Goal: Transaction & Acquisition: Purchase product/service

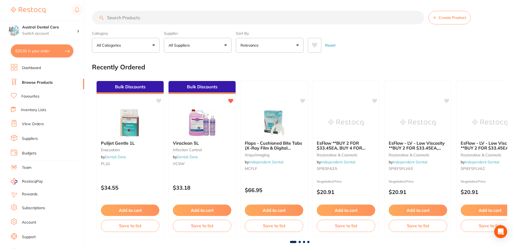
click at [109, 21] on input "search" at bounding box center [258, 18] width 332 height 14
type input "topamine"
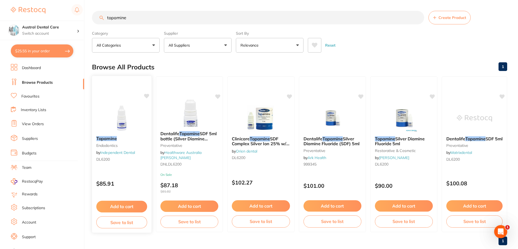
click at [121, 207] on button "Add to cart" at bounding box center [121, 206] width 51 height 12
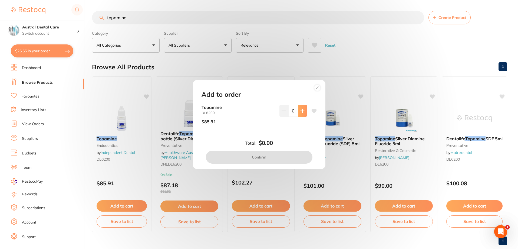
click at [303, 107] on button at bounding box center [302, 111] width 9 height 12
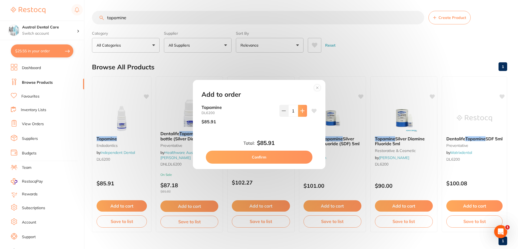
click at [301, 110] on icon at bounding box center [303, 111] width 4 height 4
type input "2"
click at [277, 159] on button "Confirm" at bounding box center [259, 156] width 107 height 13
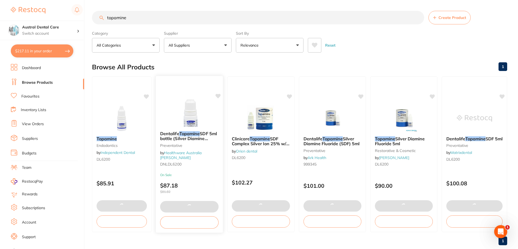
type textarea "Flaps asked for by [PERSON_NAME]"
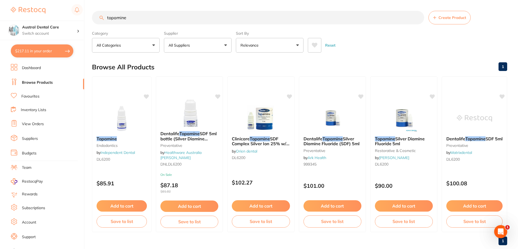
click at [34, 49] on button "$217.11 in your order" at bounding box center [42, 50] width 62 height 13
checkbox input "true"
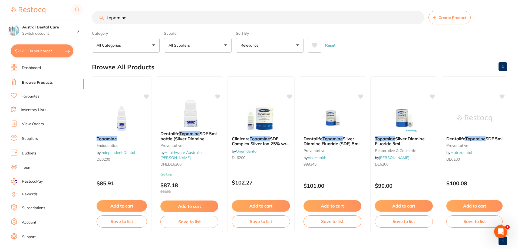
checkbox input "true"
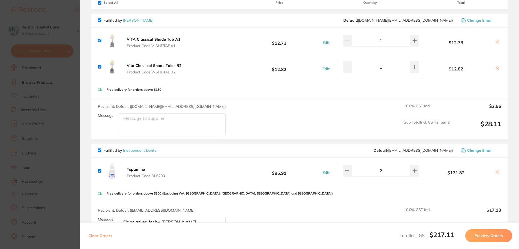
scroll to position [65, 0]
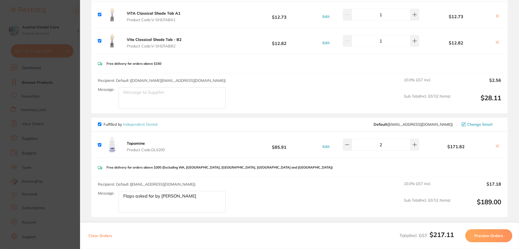
drag, startPoint x: 176, startPoint y: 202, endPoint x: 82, endPoint y: 190, distance: 94.6
click at [82, 190] on section "Review Orders Your orders are being processed and we will notify you once we ha…" at bounding box center [299, 124] width 439 height 249
